Goal: Check status: Check status

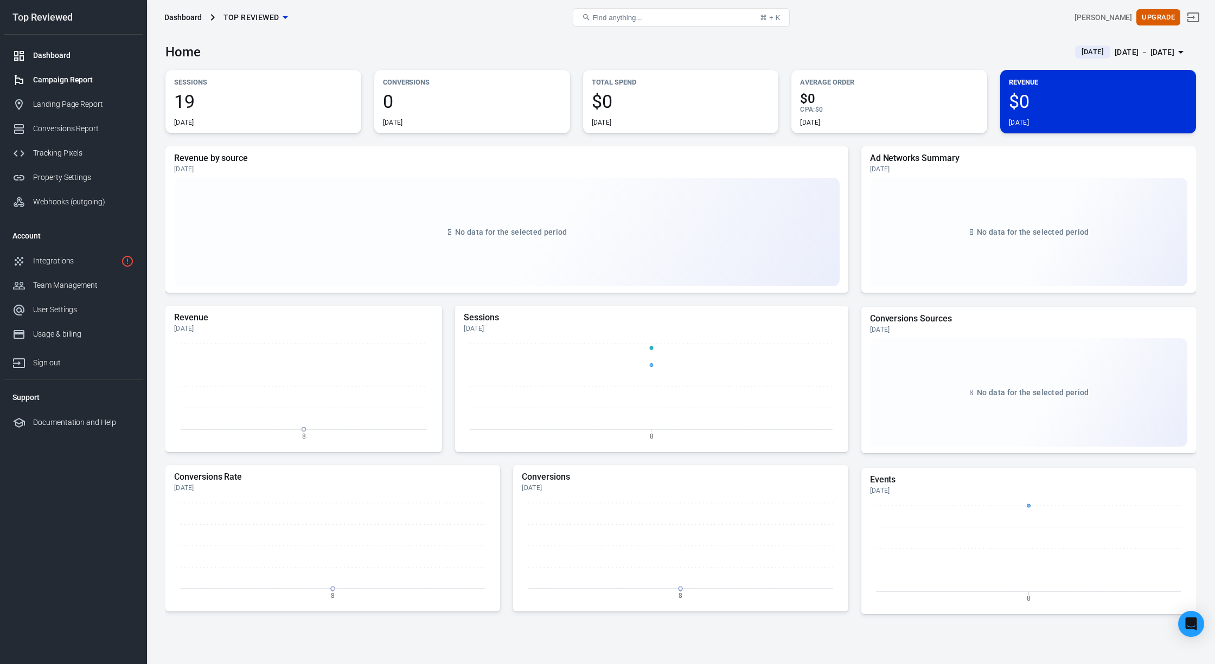
click at [78, 87] on link "Campaign Report" at bounding box center [73, 80] width 139 height 24
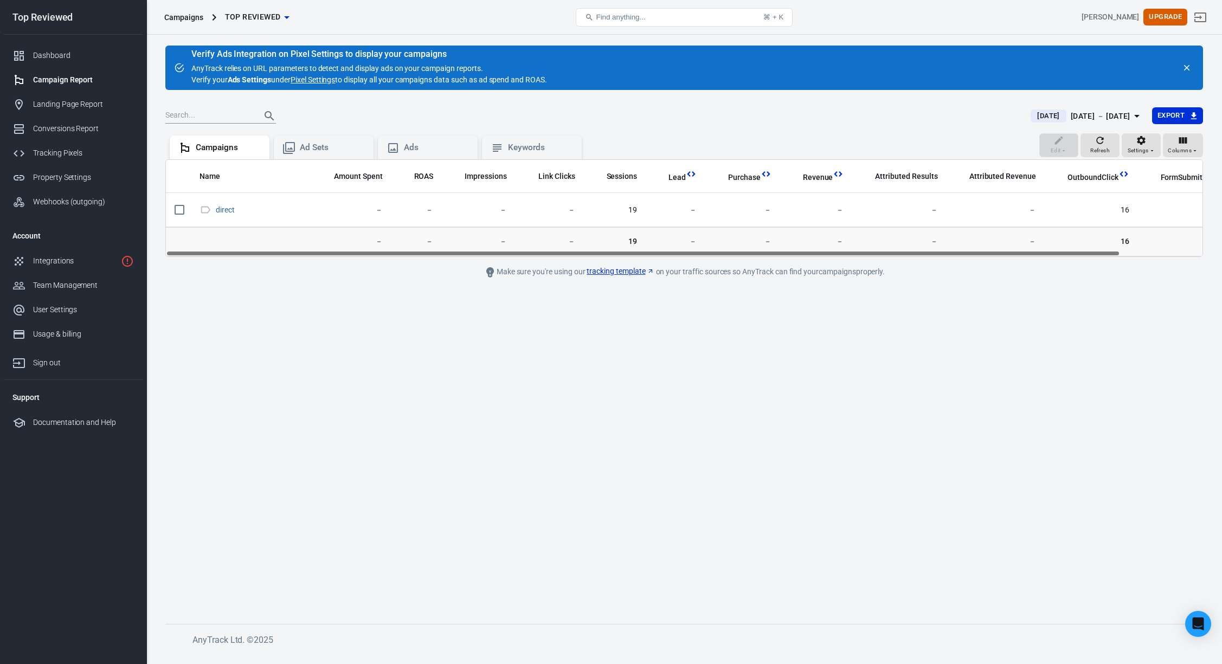
drag, startPoint x: 540, startPoint y: 253, endPoint x: 454, endPoint y: 233, distance: 88.0
click at [454, 233] on div "Name Amount Spent ROAS Impressions Link Clicks Sessions Lead Purchase Revenue A…" at bounding box center [684, 208] width 1038 height 98
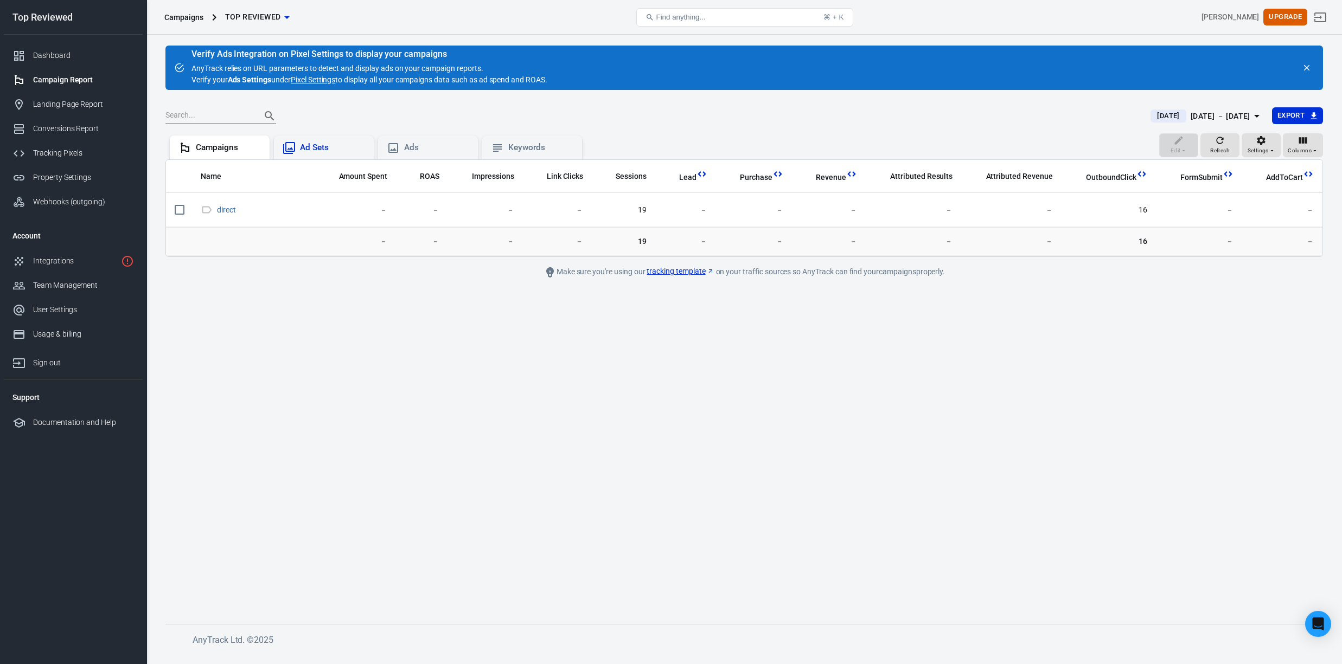
click at [315, 154] on div "Ad Sets" at bounding box center [324, 148] width 100 height 24
click at [251, 149] on div "Campaigns" at bounding box center [228, 147] width 65 height 11
